Goal: Task Accomplishment & Management: Use online tool/utility

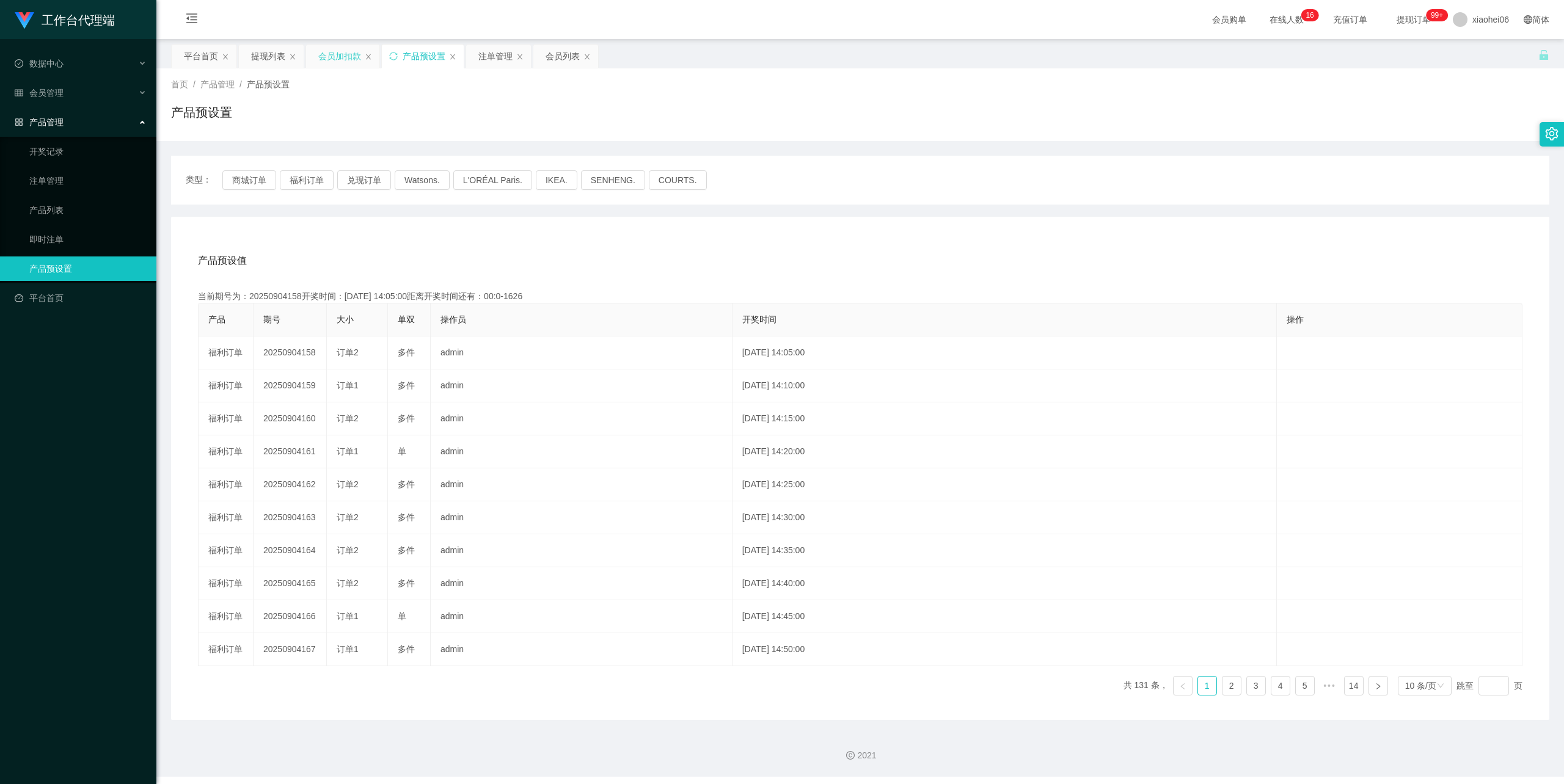
click at [351, 59] on div "会员加扣款" at bounding box center [339, 56] width 43 height 23
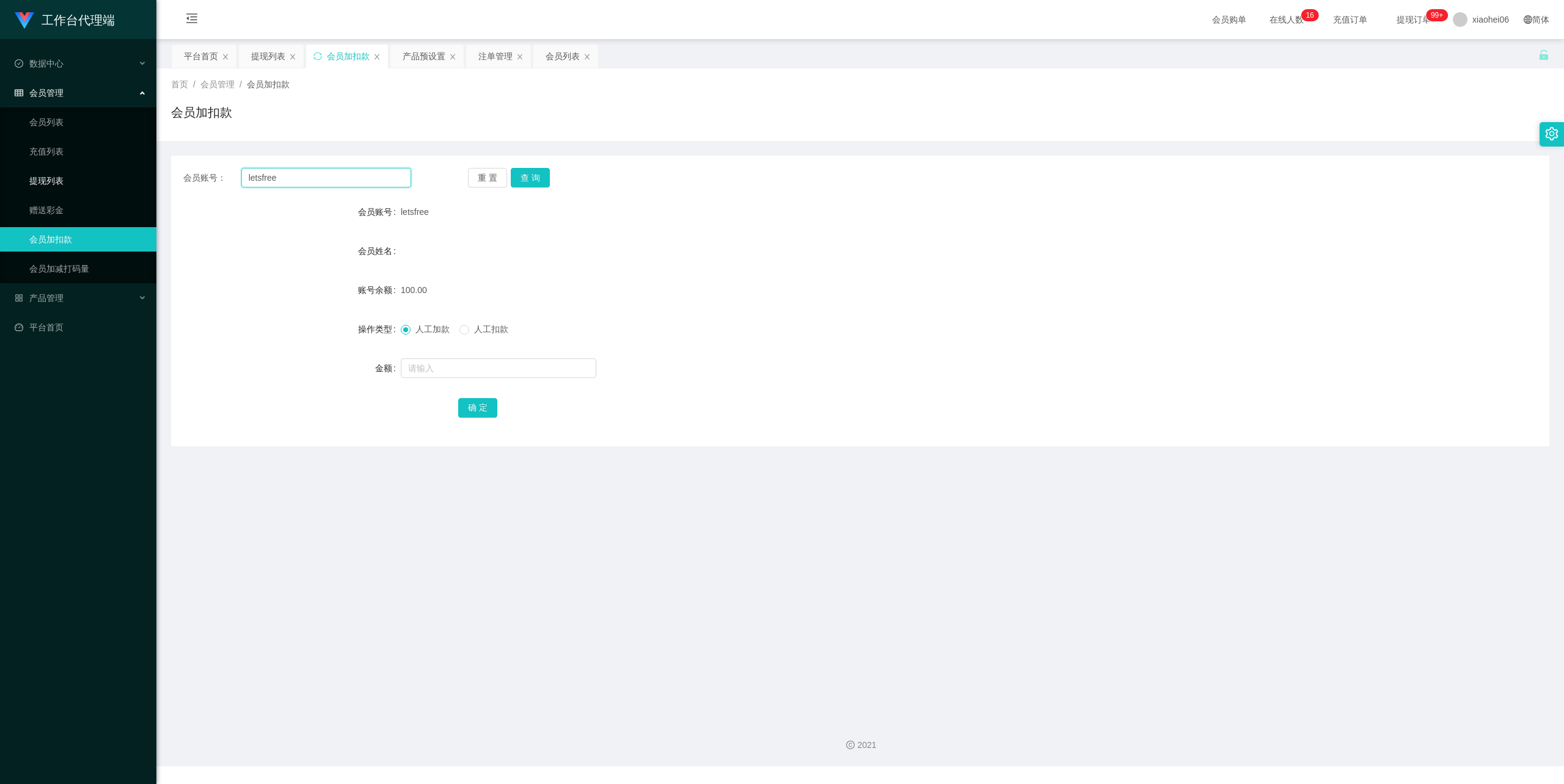
drag, startPoint x: 306, startPoint y: 179, endPoint x: 120, endPoint y: 177, distance: 186.0
click at [121, 177] on section "工作台代理端 数据中心 会员管理 会员列表 充值列表 提现列表 赠送彩金 会员加扣款 会员加减打码量 产品管理 开奖记录 注单管理 产品列表 即时注单 产品预…" at bounding box center [782, 383] width 1564 height 766
paste input "6588873372"
type input "6588873372"
click at [531, 178] on button "查 询" at bounding box center [531, 178] width 39 height 20
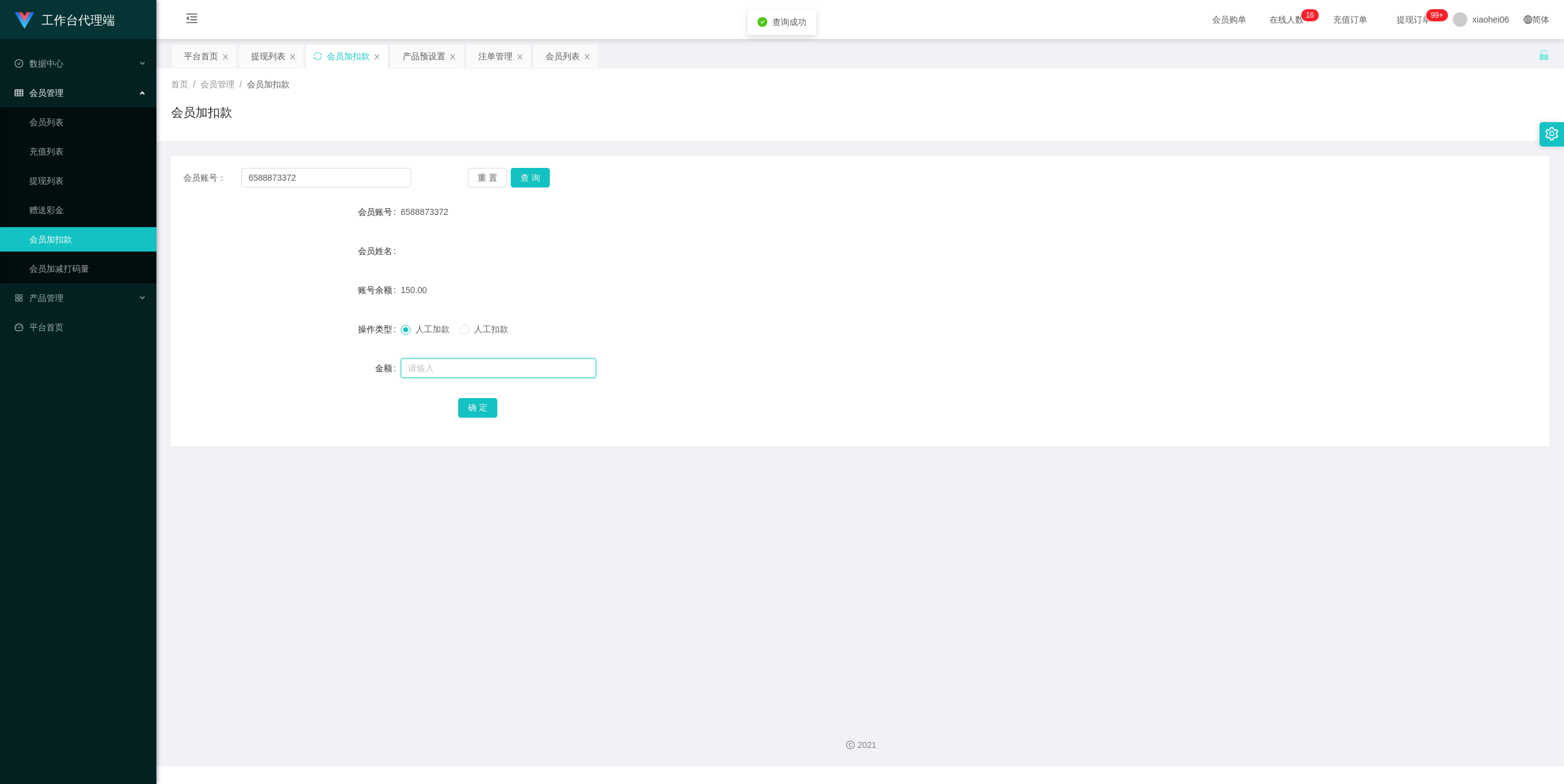
click at [462, 368] on input "text" at bounding box center [498, 368] width 195 height 20
click at [486, 323] on label "人工扣款" at bounding box center [487, 329] width 54 height 13
click at [463, 366] on input "text" at bounding box center [498, 368] width 195 height 20
type input "150"
drag, startPoint x: 477, startPoint y: 403, endPoint x: 484, endPoint y: 394, distance: 11.4
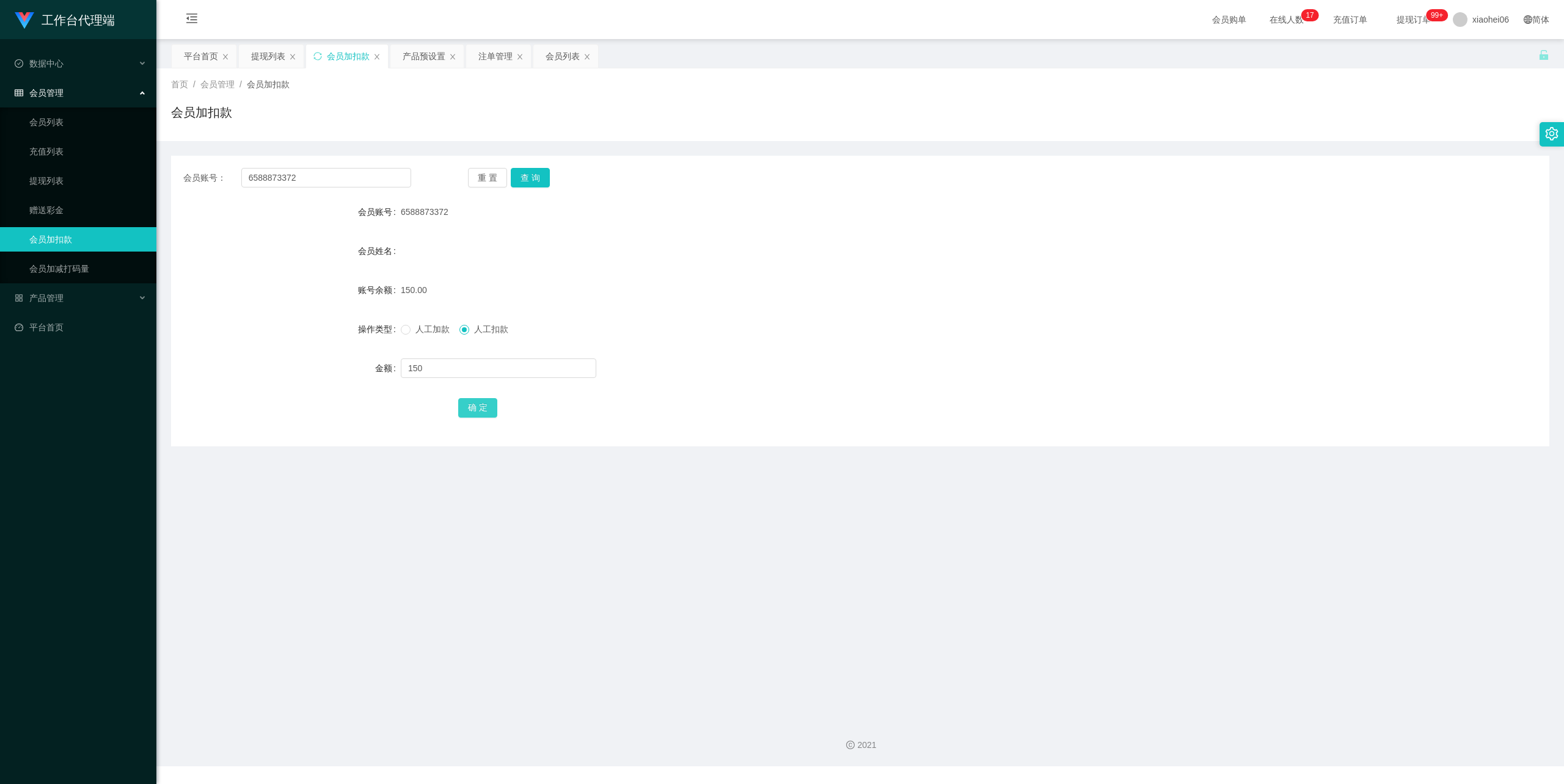
click at [477, 403] on button "确 定" at bounding box center [478, 408] width 39 height 20
drag, startPoint x: 911, startPoint y: 275, endPoint x: 1322, endPoint y: 35, distance: 475.9
click at [929, 264] on form "会员账号 6588873372 会员姓名 账号余额 0.00 操作类型 人工加款 人工扣款 金额 确 定" at bounding box center [860, 310] width 1378 height 220
